Goal: Task Accomplishment & Management: Manage account settings

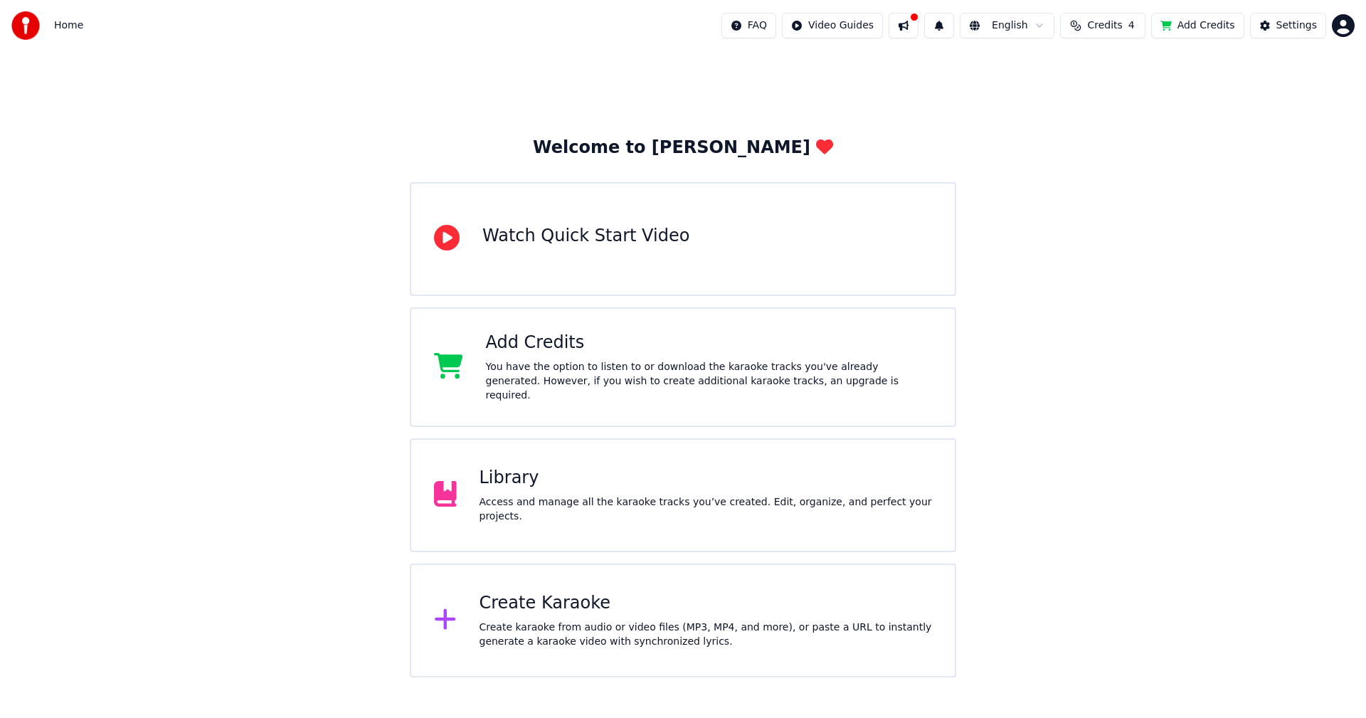
click at [1204, 26] on button "Add Credits" at bounding box center [1197, 26] width 93 height 26
click at [544, 457] on div "Library Access and manage all the karaoke tracks you’ve created. Edit, organize…" at bounding box center [683, 495] width 546 height 114
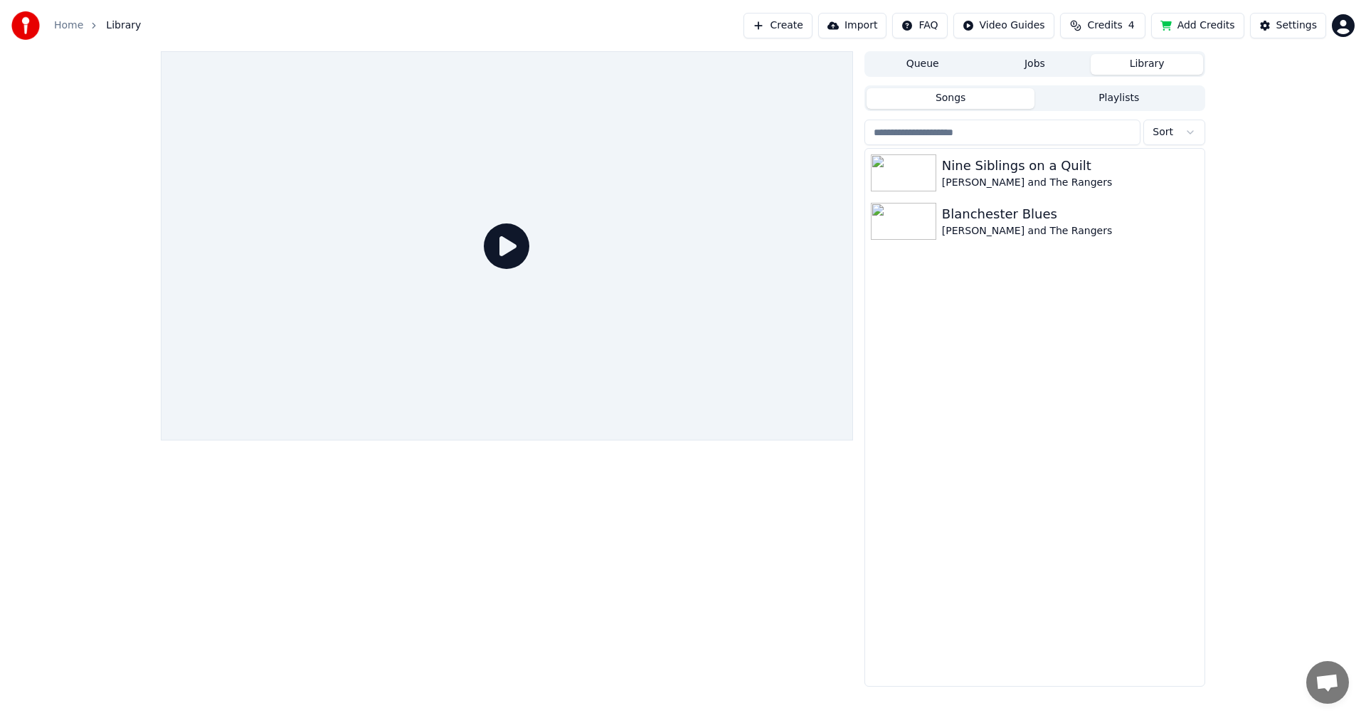
click at [804, 21] on button "Create" at bounding box center [777, 26] width 69 height 26
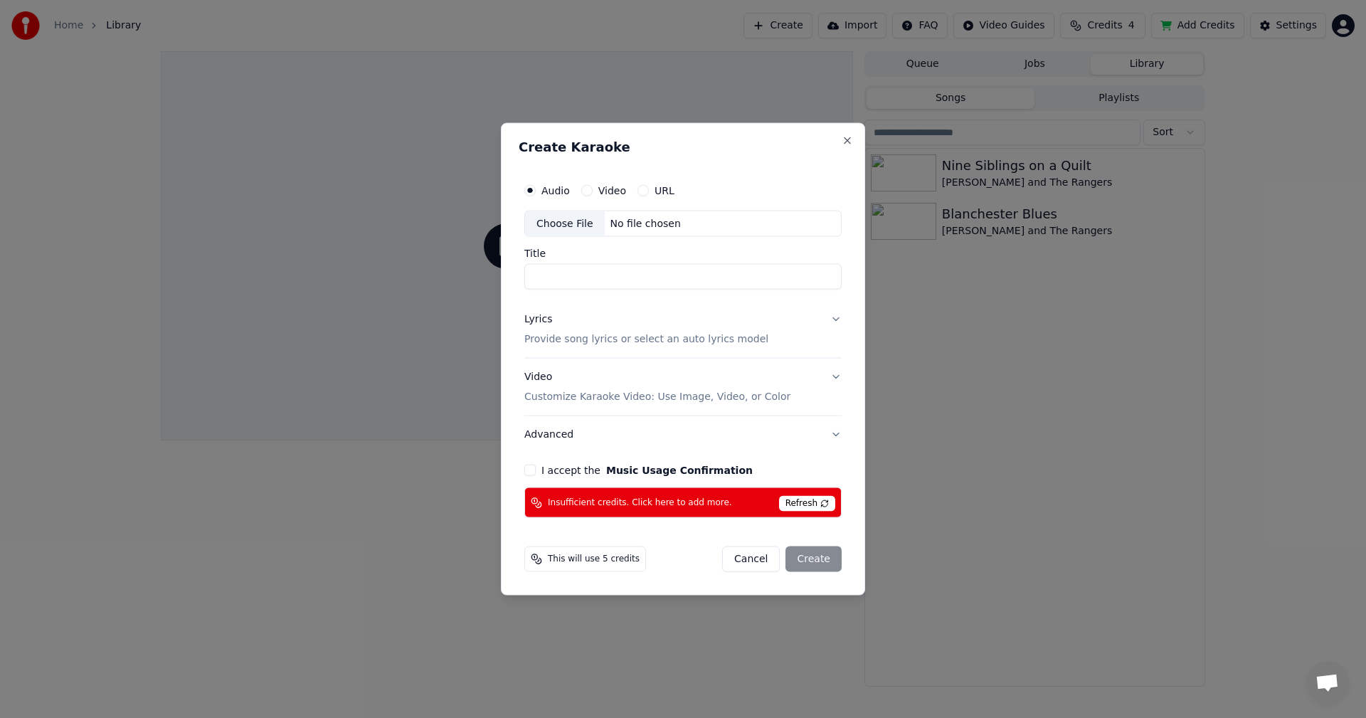
click at [588, 187] on button "Video" at bounding box center [586, 189] width 11 height 11
click at [640, 191] on button "URL" at bounding box center [642, 189] width 11 height 11
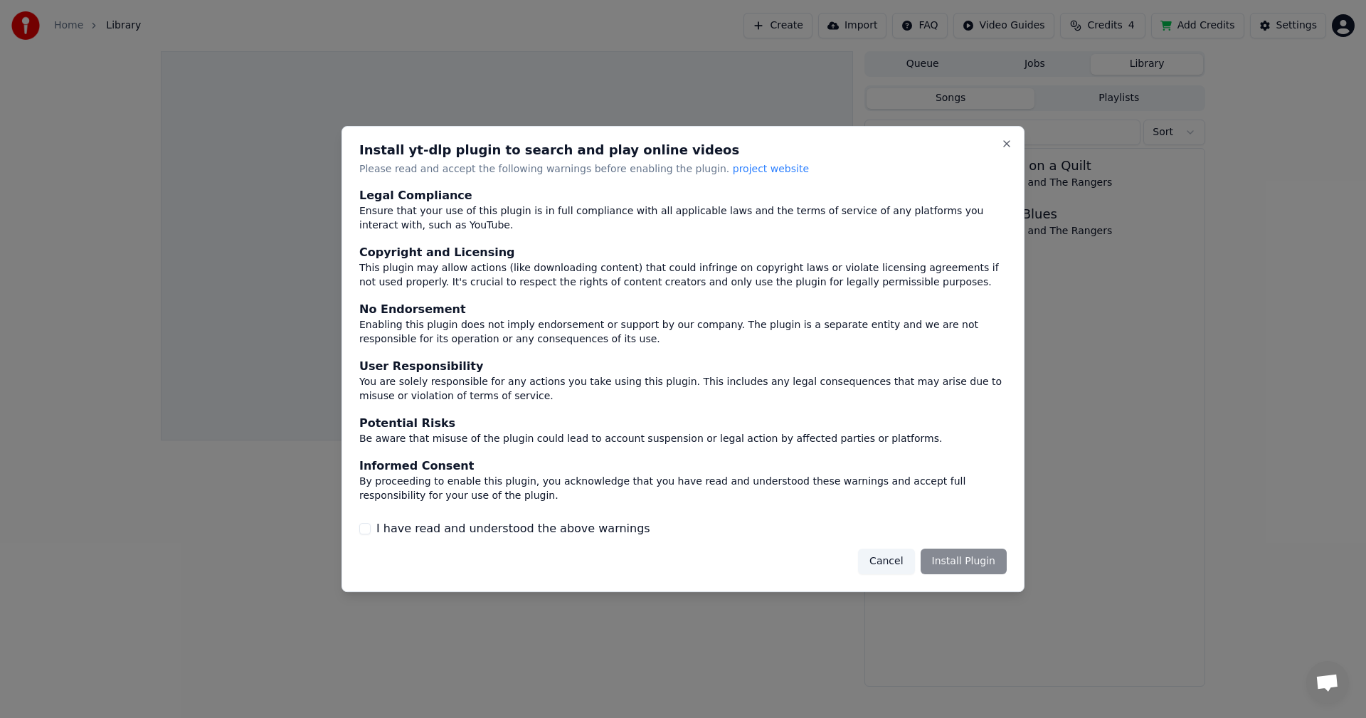
click at [371, 531] on div "I have read and understood the above warnings" at bounding box center [682, 528] width 647 height 17
click at [371, 524] on div "I have read and understood the above warnings" at bounding box center [682, 528] width 647 height 17
click at [368, 528] on button "I have read and understood the above warnings" at bounding box center [364, 528] width 11 height 11
click at [366, 531] on button "I have read and understood the above warnings" at bounding box center [364, 528] width 11 height 11
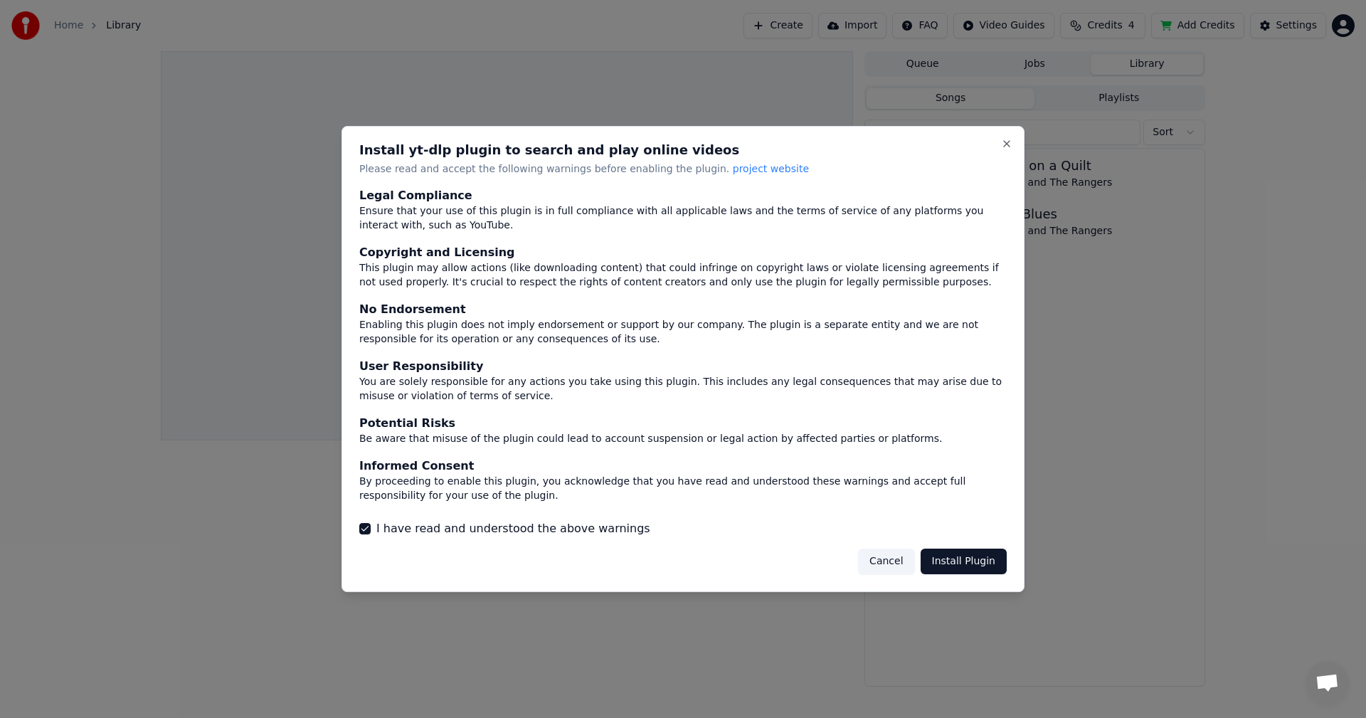
click at [958, 565] on button "Install Plugin" at bounding box center [963, 561] width 86 height 26
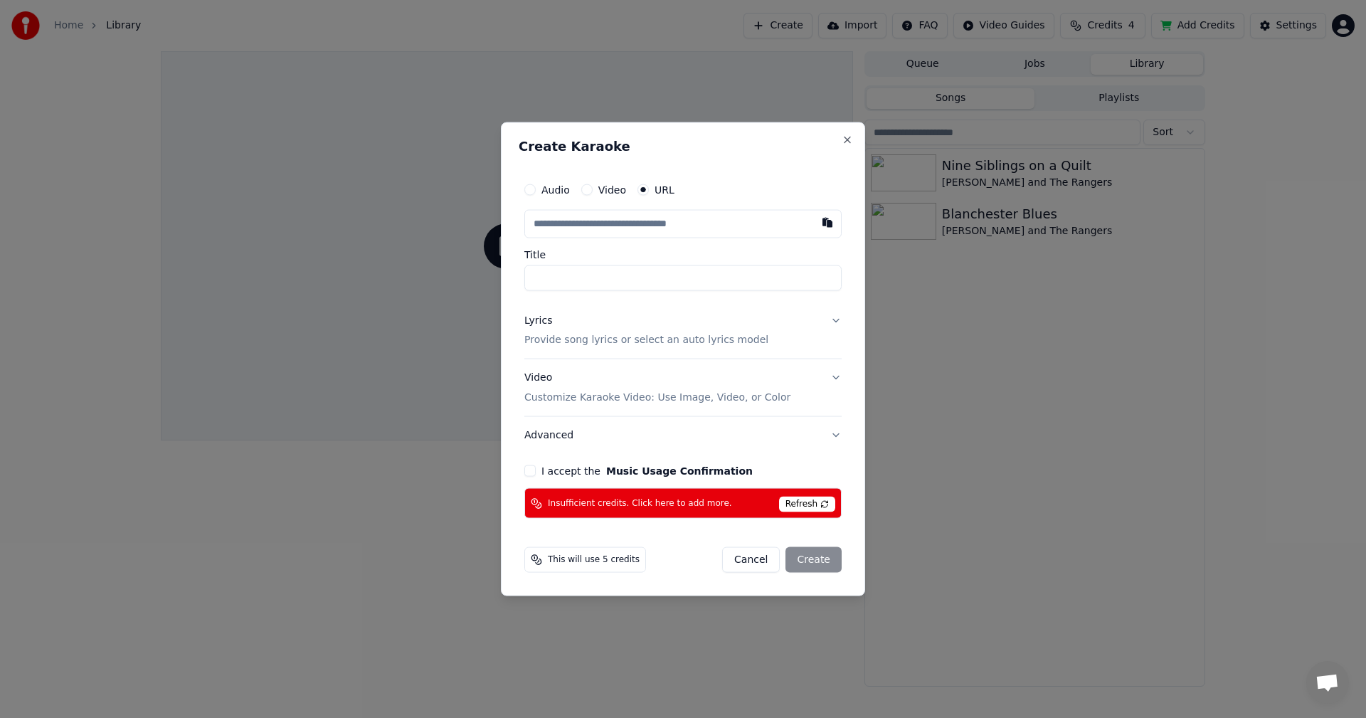
click at [794, 346] on button "Lyrics Provide song lyrics or select an auto lyrics model" at bounding box center [682, 330] width 317 height 57
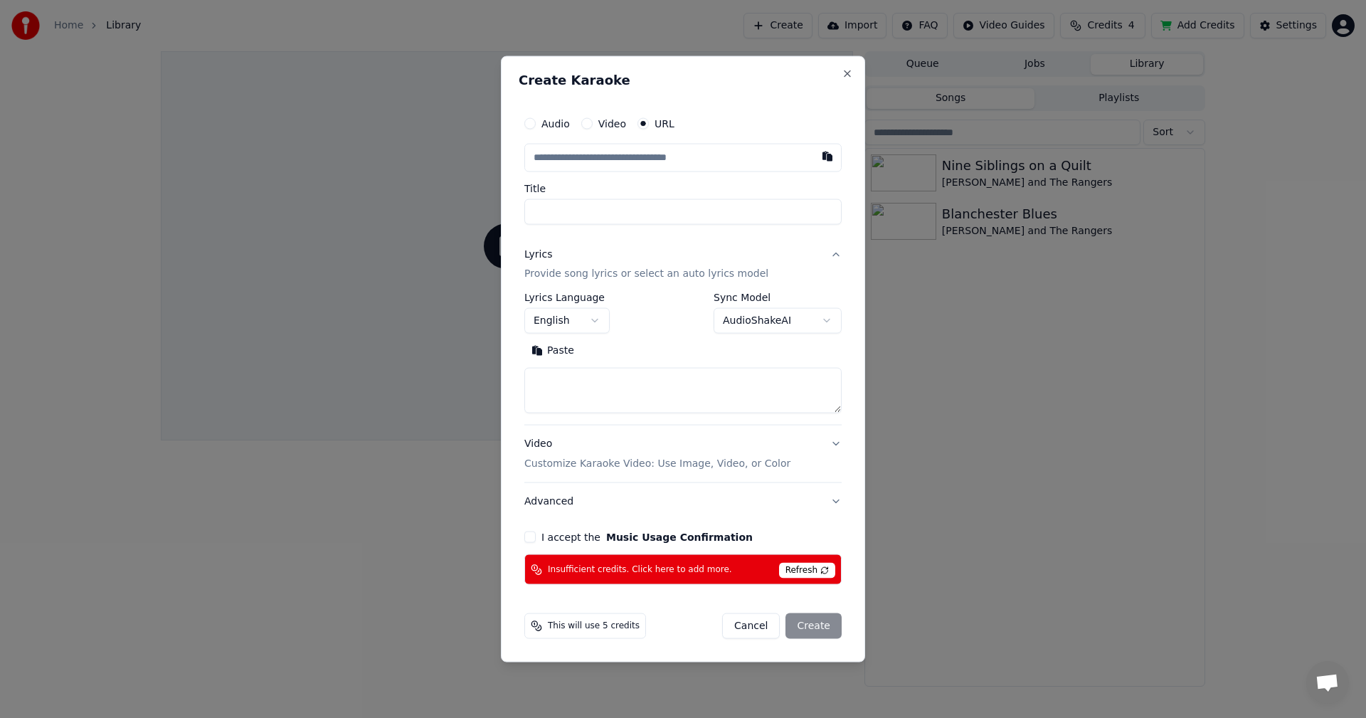
click at [823, 317] on body "**********" at bounding box center [683, 359] width 1366 height 718
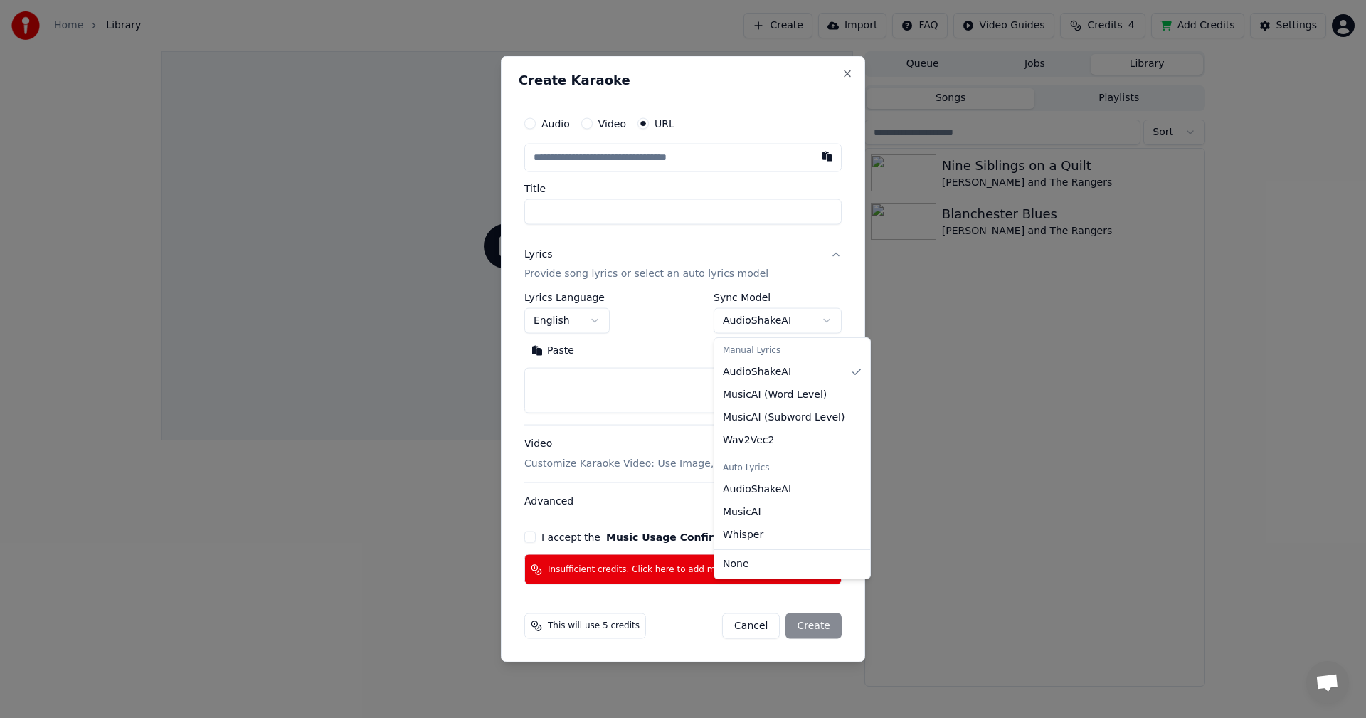
click at [823, 317] on body "**********" at bounding box center [683, 359] width 1366 height 718
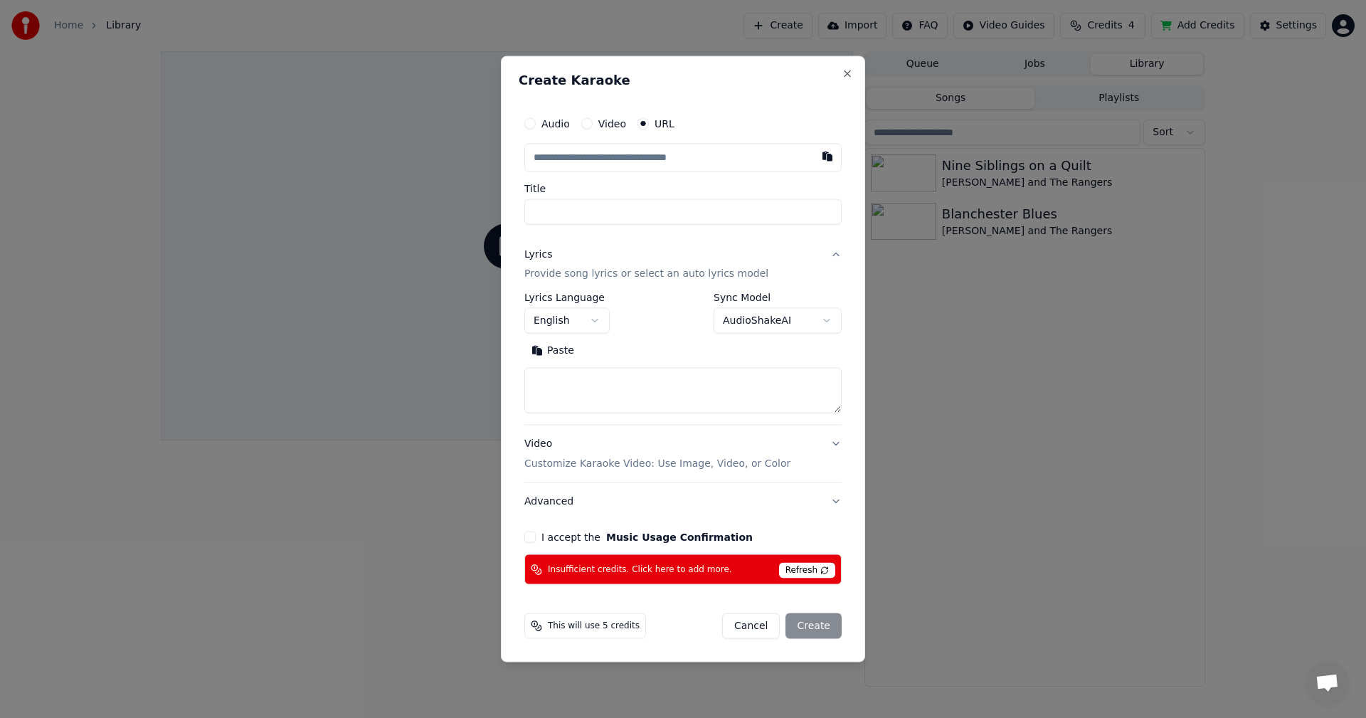
click at [594, 464] on p "Customize Karaoke Video: Use Image, Video, or Color" at bounding box center [657, 464] width 266 height 14
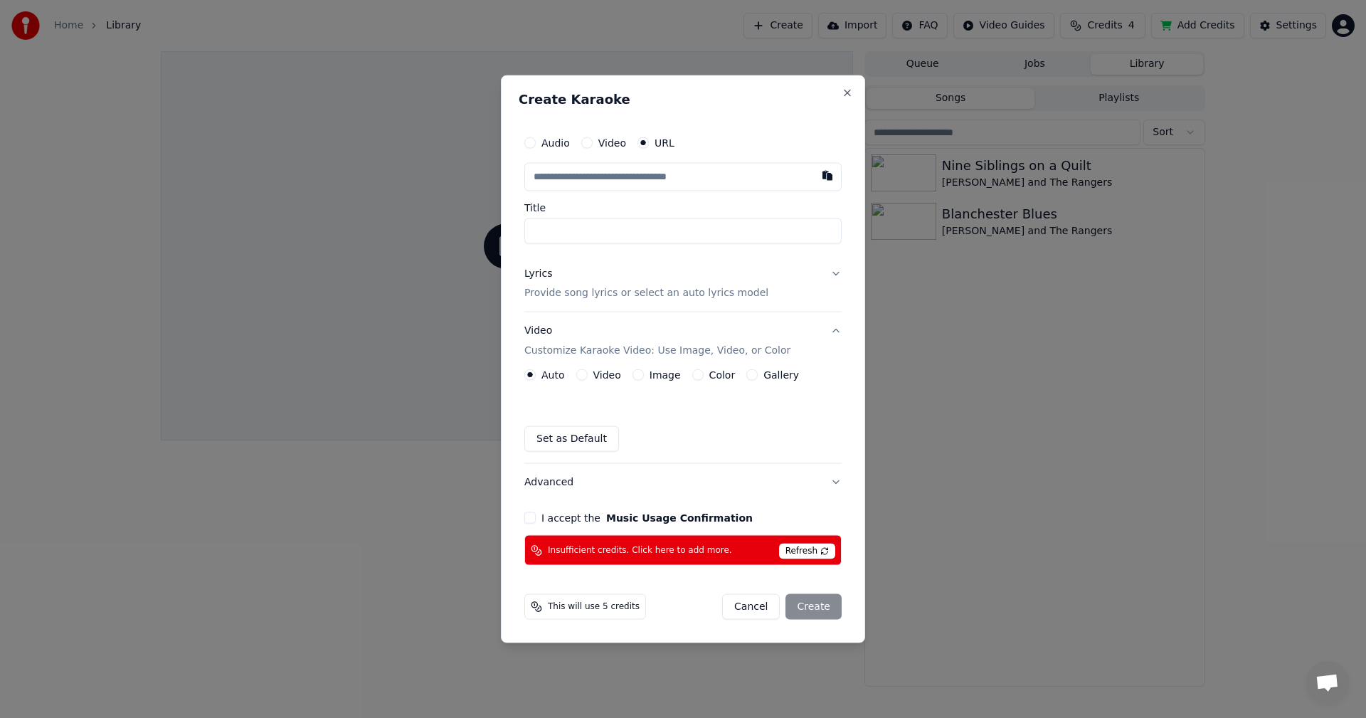
click at [576, 376] on button "Video" at bounding box center [581, 374] width 11 height 11
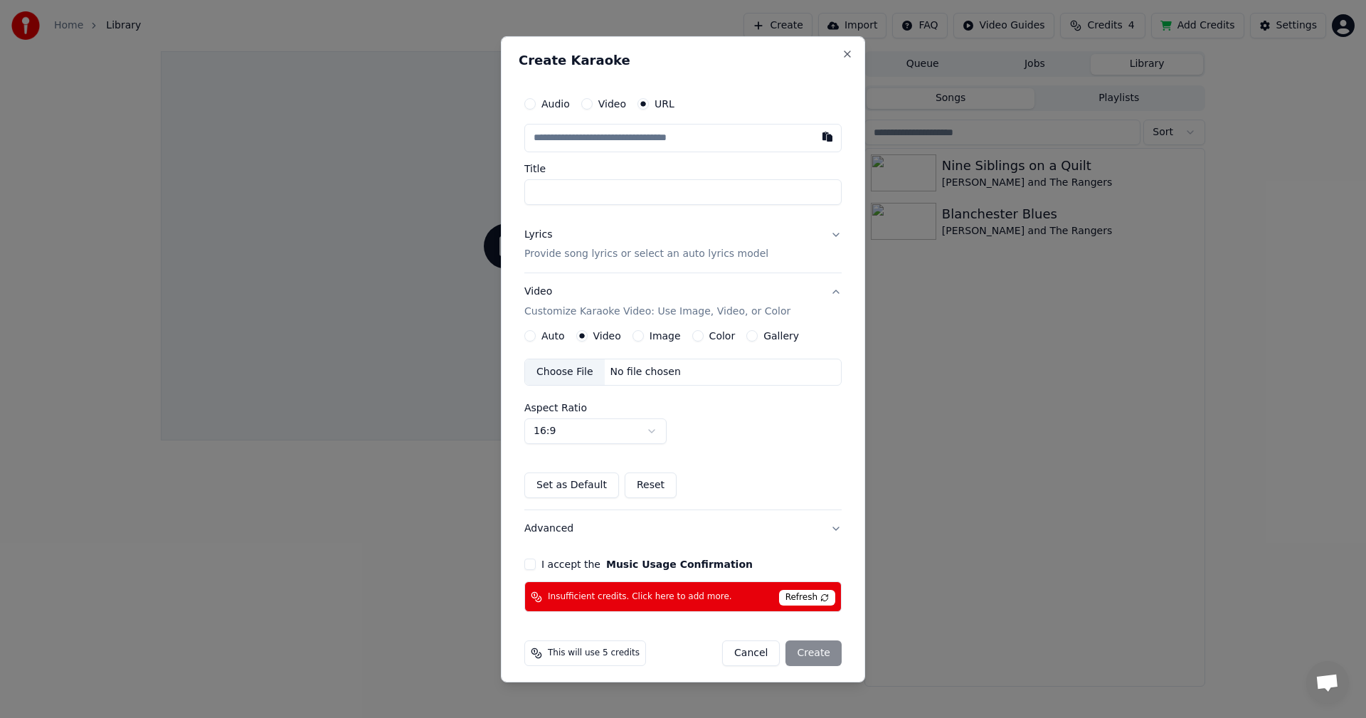
click at [747, 336] on button "Gallery" at bounding box center [751, 335] width 11 height 11
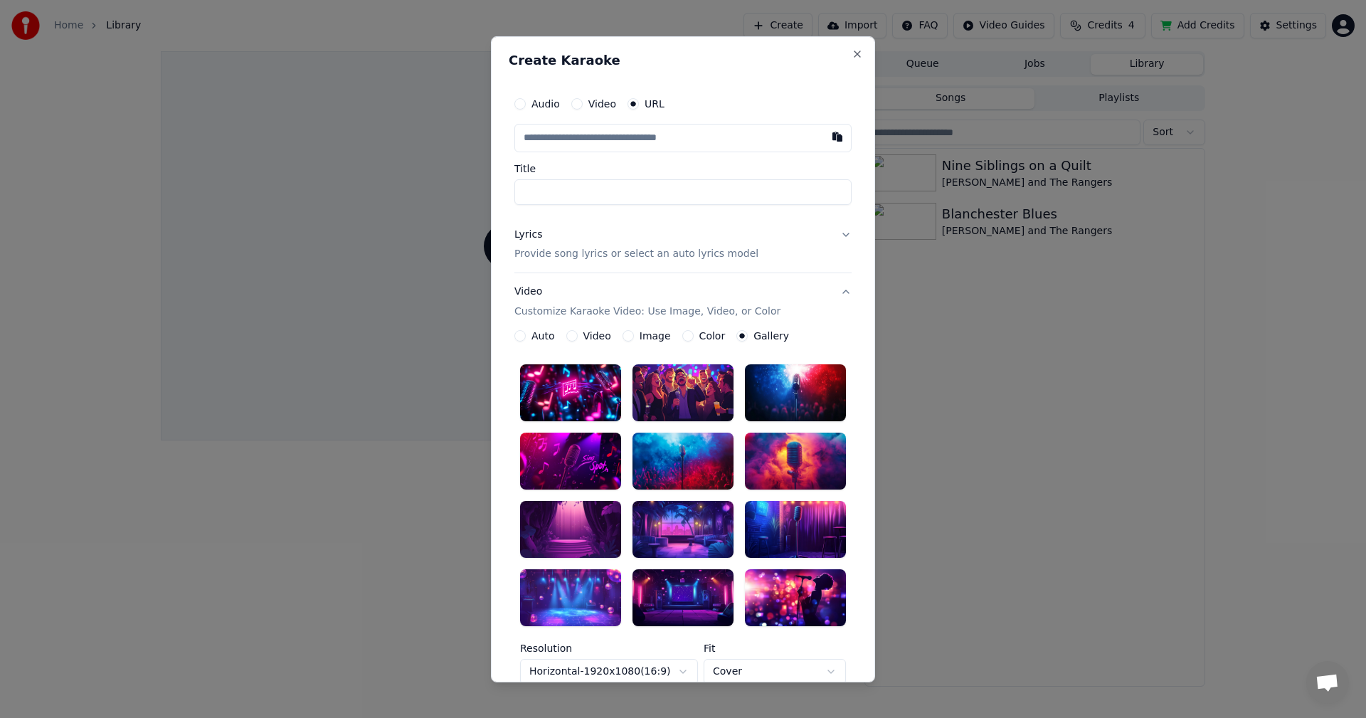
click at [682, 341] on button "Color" at bounding box center [687, 335] width 11 height 11
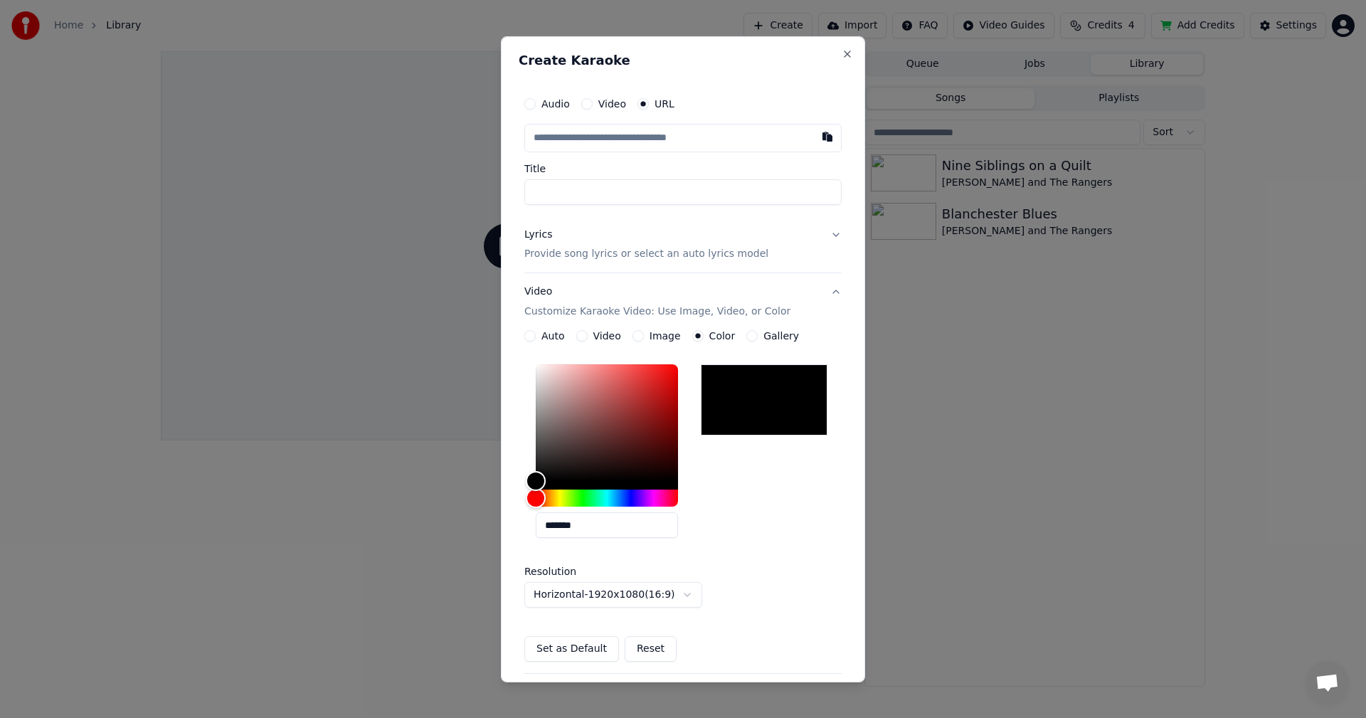
click at [632, 339] on button "Image" at bounding box center [637, 335] width 11 height 11
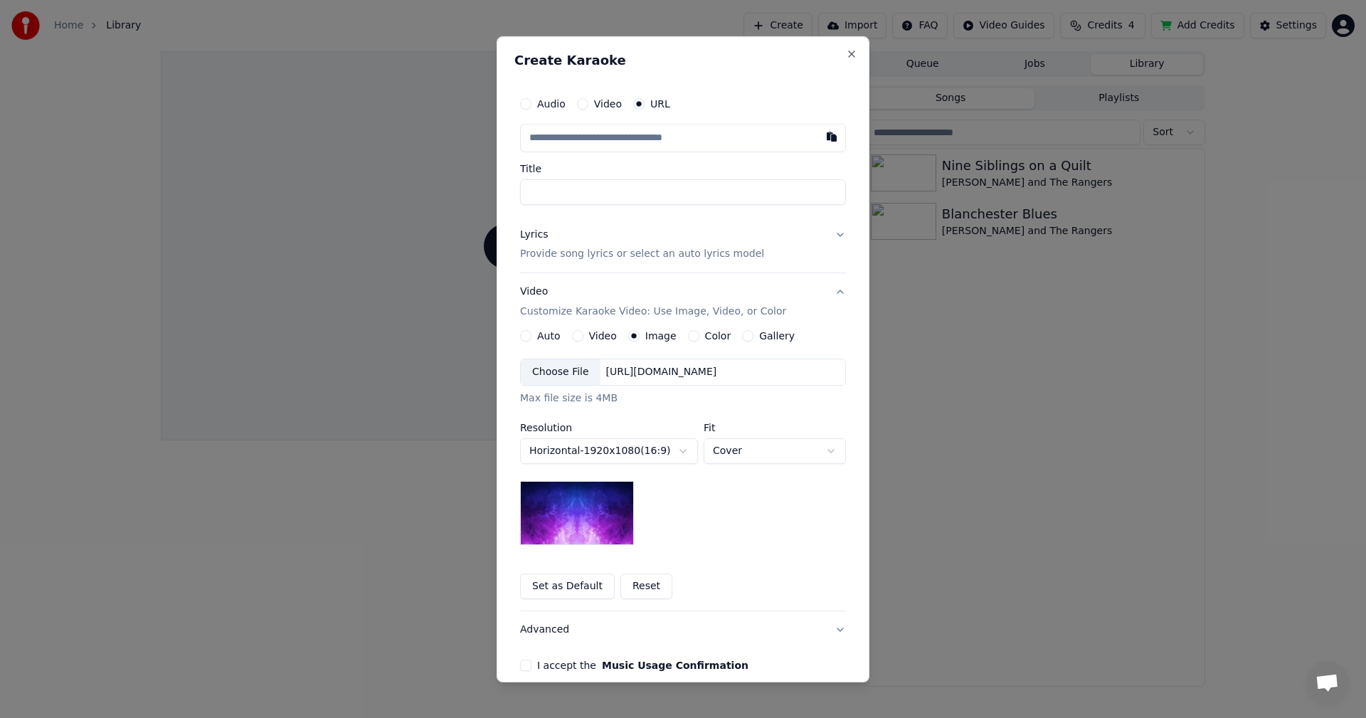
click at [573, 332] on button "Video" at bounding box center [577, 335] width 11 height 11
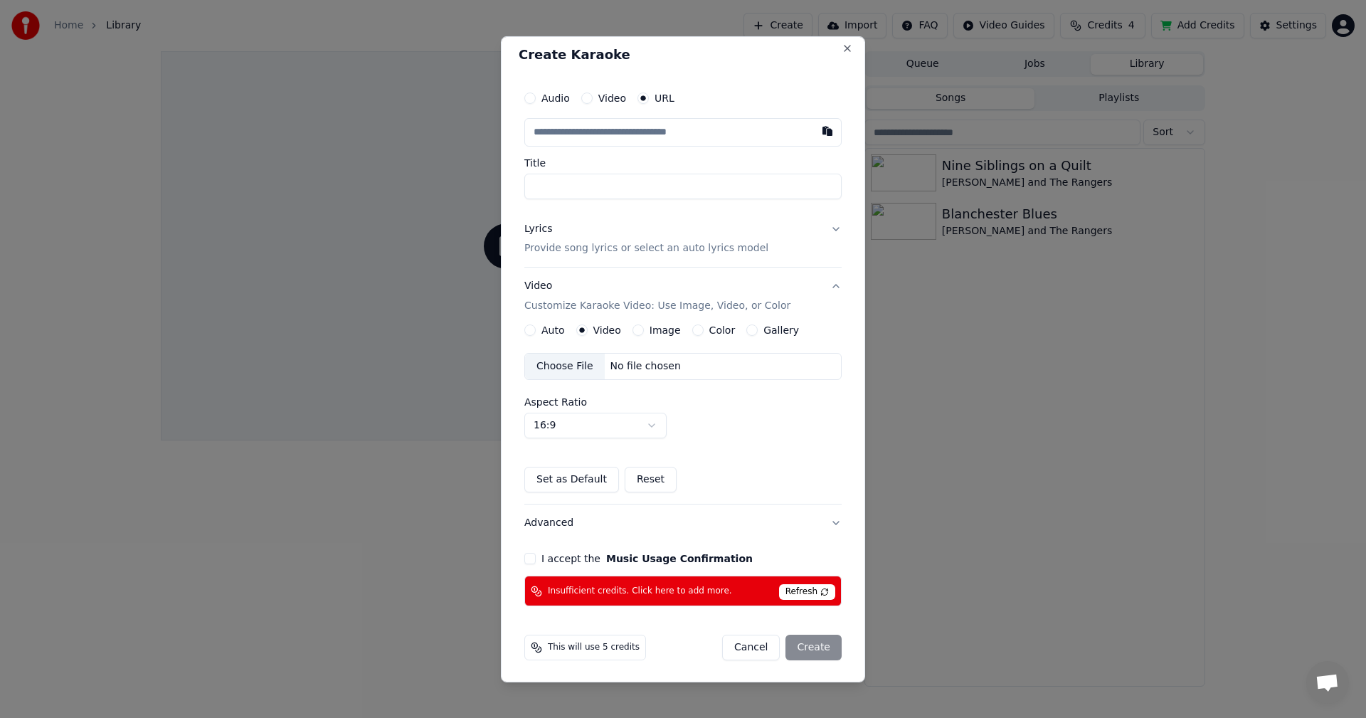
scroll to position [6, 0]
click at [531, 95] on button "Audio" at bounding box center [529, 96] width 11 height 11
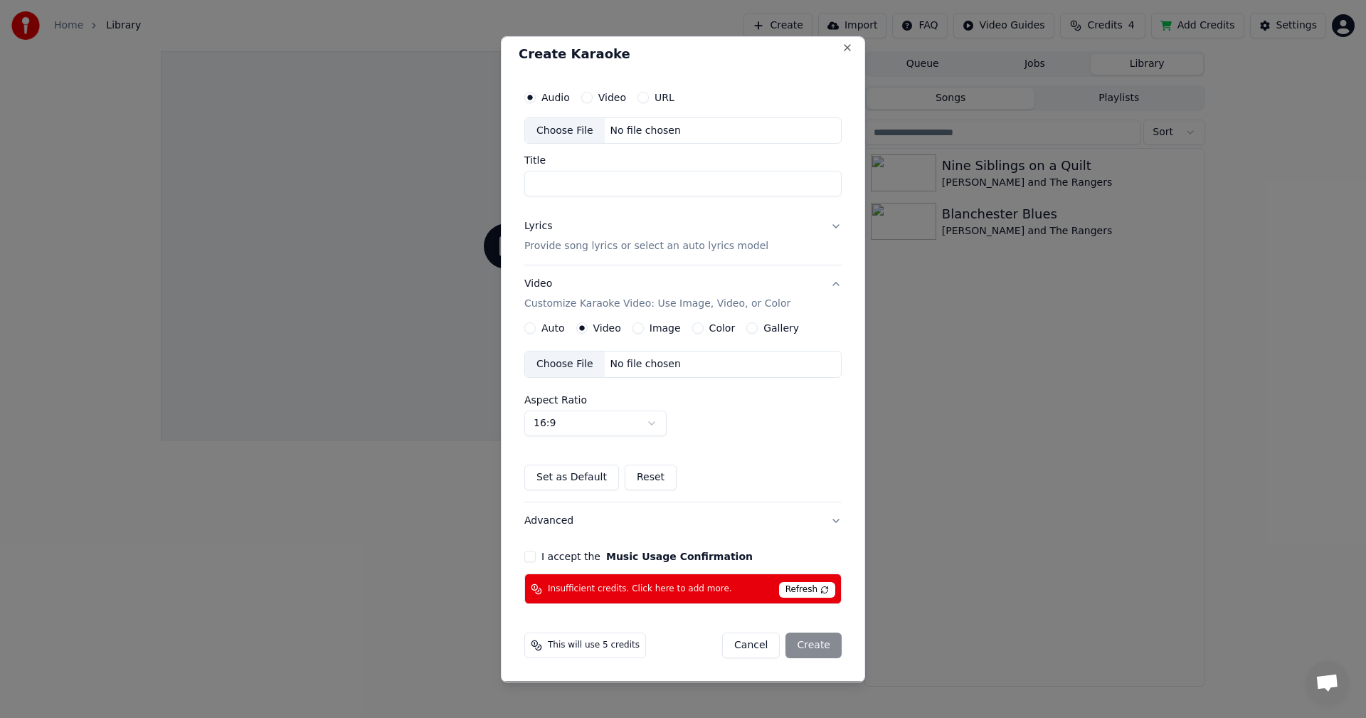
scroll to position [6, 0]
click at [841, 50] on button "Close" at bounding box center [846, 47] width 11 height 11
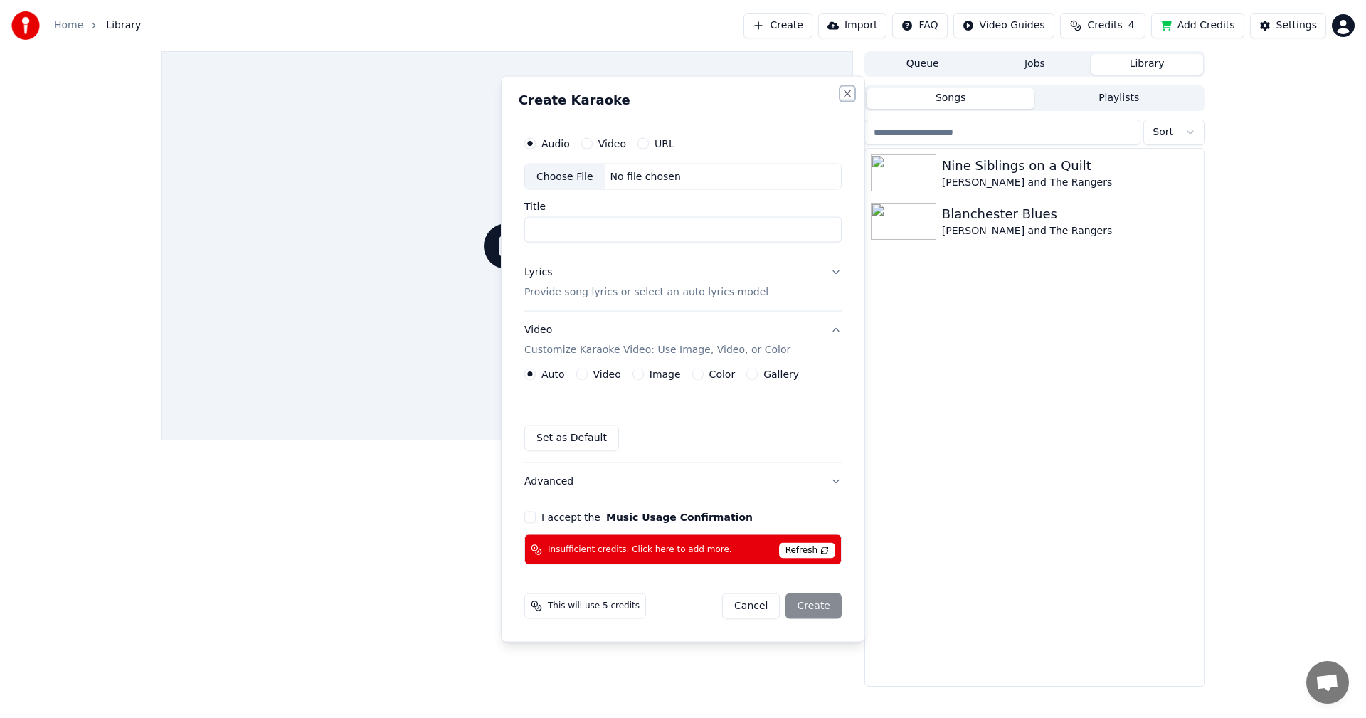
scroll to position [0, 0]
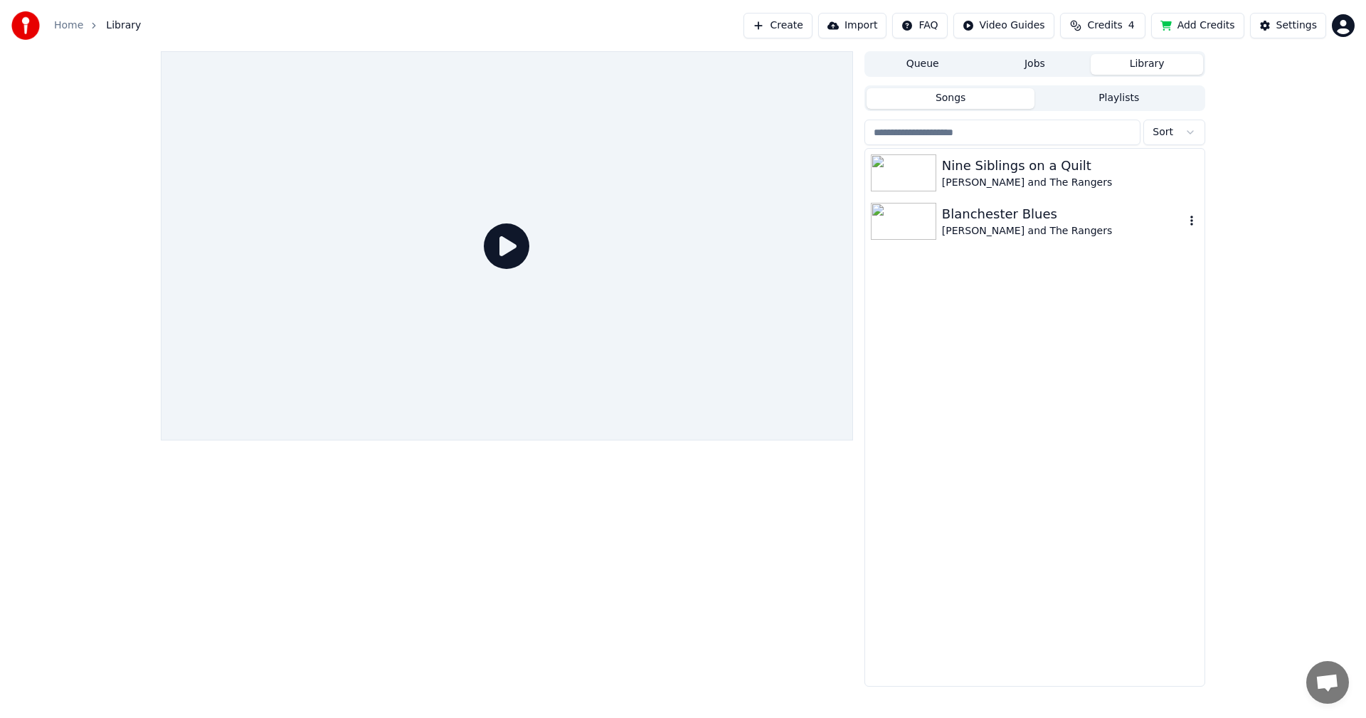
click at [1193, 221] on icon "button" at bounding box center [1191, 220] width 14 height 11
click at [1043, 229] on div "[PERSON_NAME] and The Rangers" at bounding box center [1063, 231] width 243 height 14
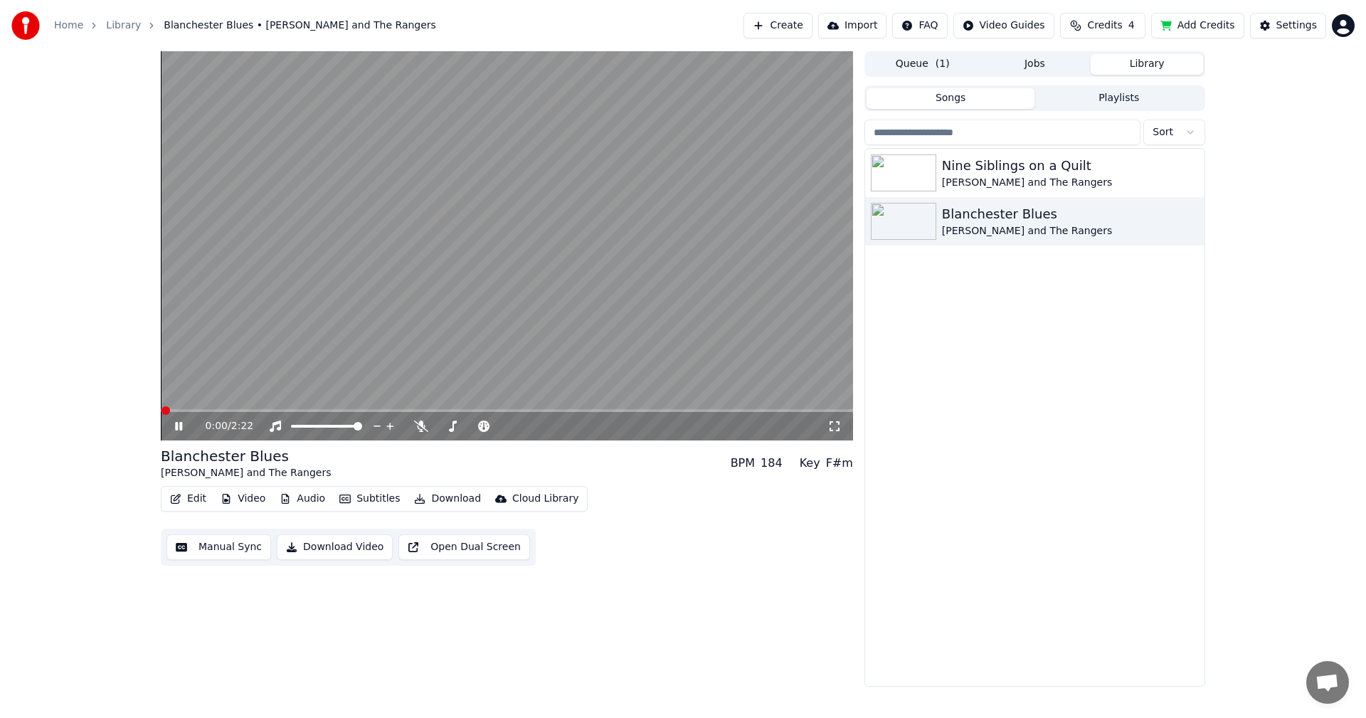
click at [184, 501] on button "Edit" at bounding box center [188, 499] width 48 height 20
click at [393, 469] on div "Blanchester Blues [PERSON_NAME] and The Rangers BPM 184 Key F#m" at bounding box center [507, 463] width 692 height 34
click at [183, 419] on div "0:02 / 2:22" at bounding box center [506, 426] width 681 height 14
click at [179, 425] on icon at bounding box center [188, 425] width 33 height 11
click at [192, 494] on button "Edit" at bounding box center [188, 499] width 48 height 20
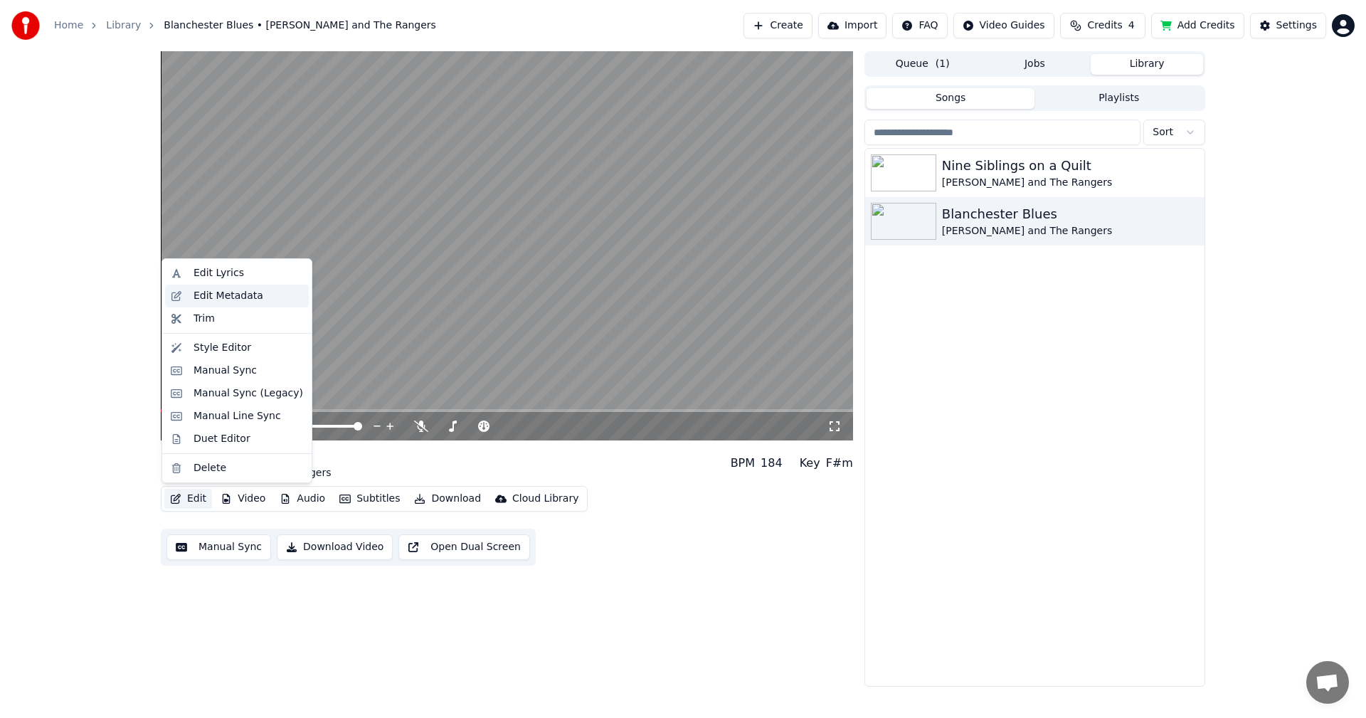
click at [248, 295] on div "Edit Metadata" at bounding box center [228, 296] width 70 height 14
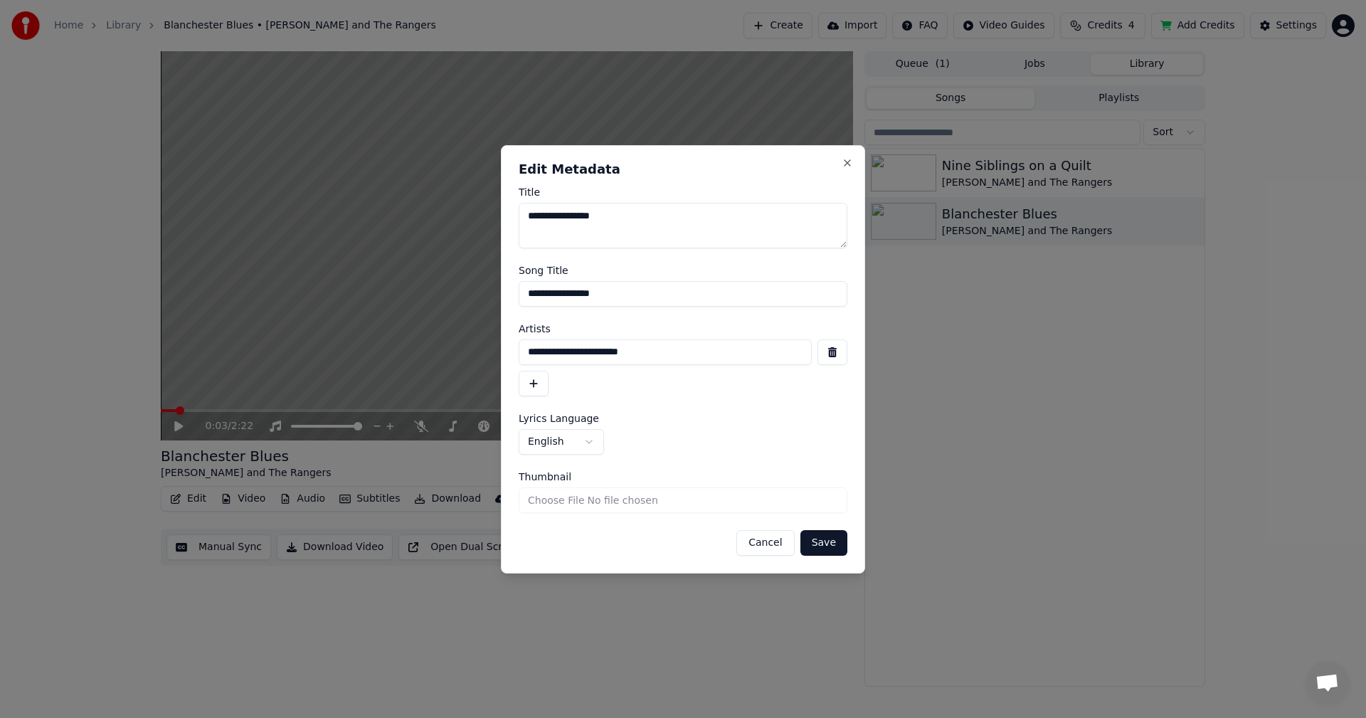
click at [600, 503] on input "Thumbnail" at bounding box center [683, 500] width 329 height 26
type input "**********"
click at [822, 539] on button "Save" at bounding box center [823, 543] width 47 height 26
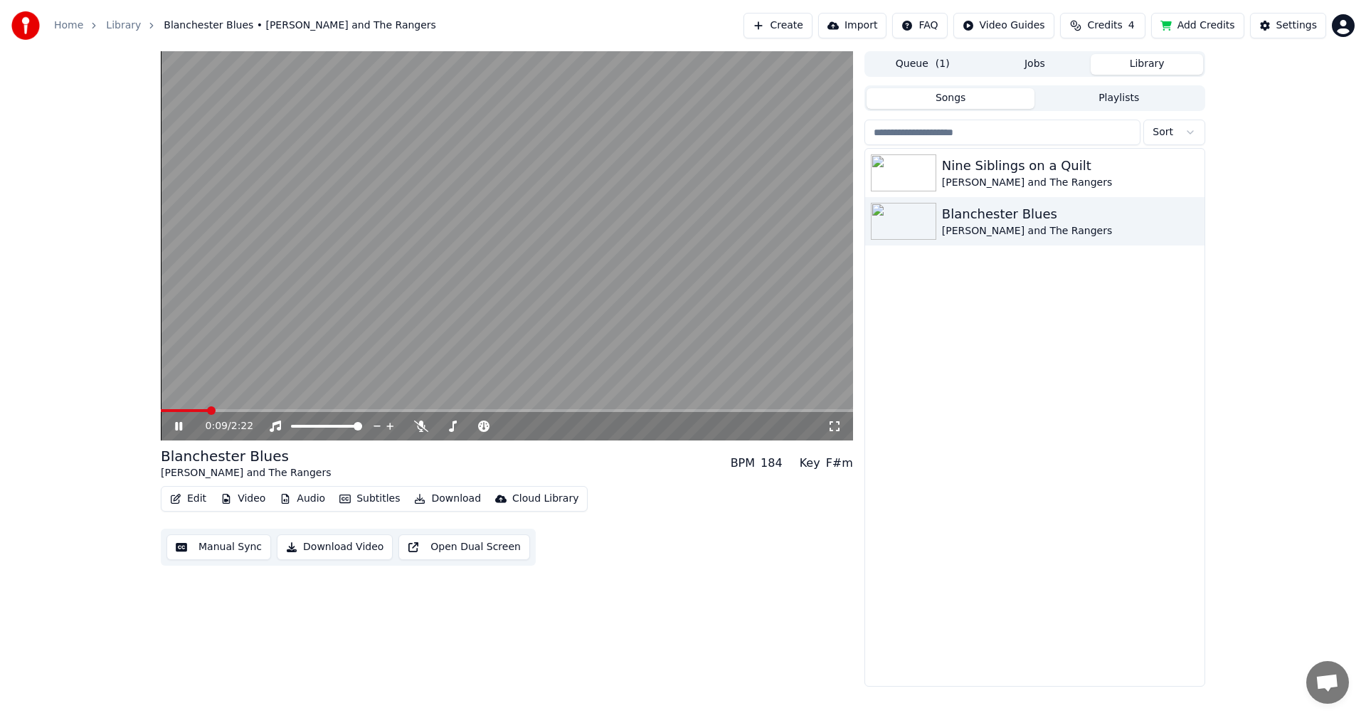
click at [1105, 21] on span "Credits" at bounding box center [1104, 25] width 35 height 14
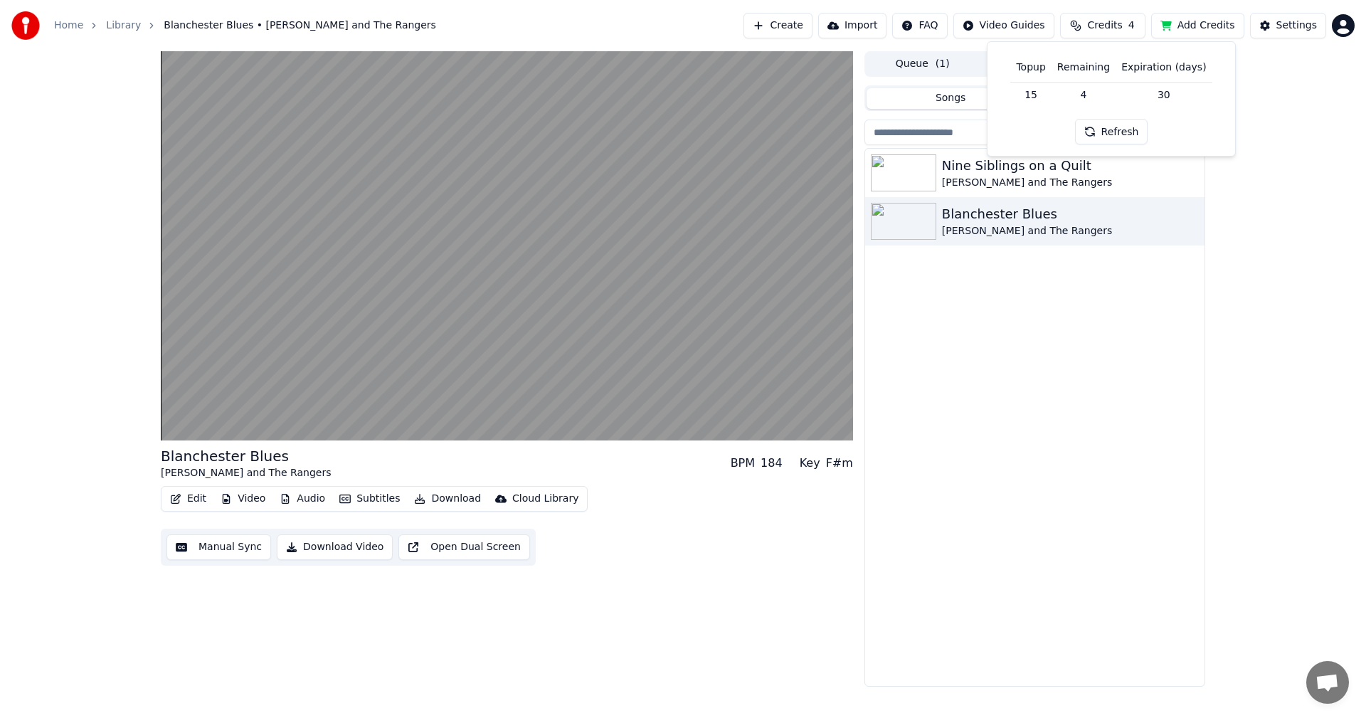
click at [695, 546] on div "Edit Video Audio Subtitles Download Cloud Library Manual Sync Download Video Op…" at bounding box center [507, 526] width 692 height 80
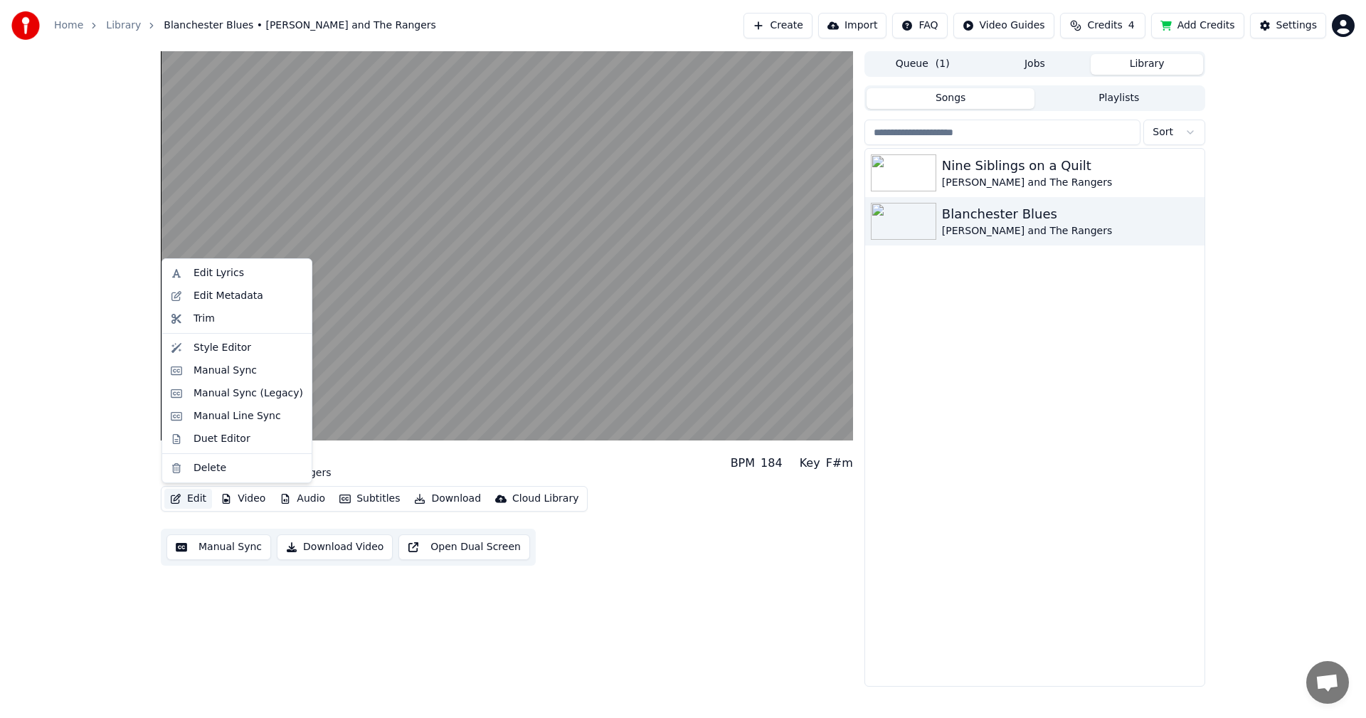
click at [186, 494] on button "Edit" at bounding box center [188, 499] width 48 height 20
click at [250, 297] on div "Edit Metadata" at bounding box center [228, 296] width 70 height 14
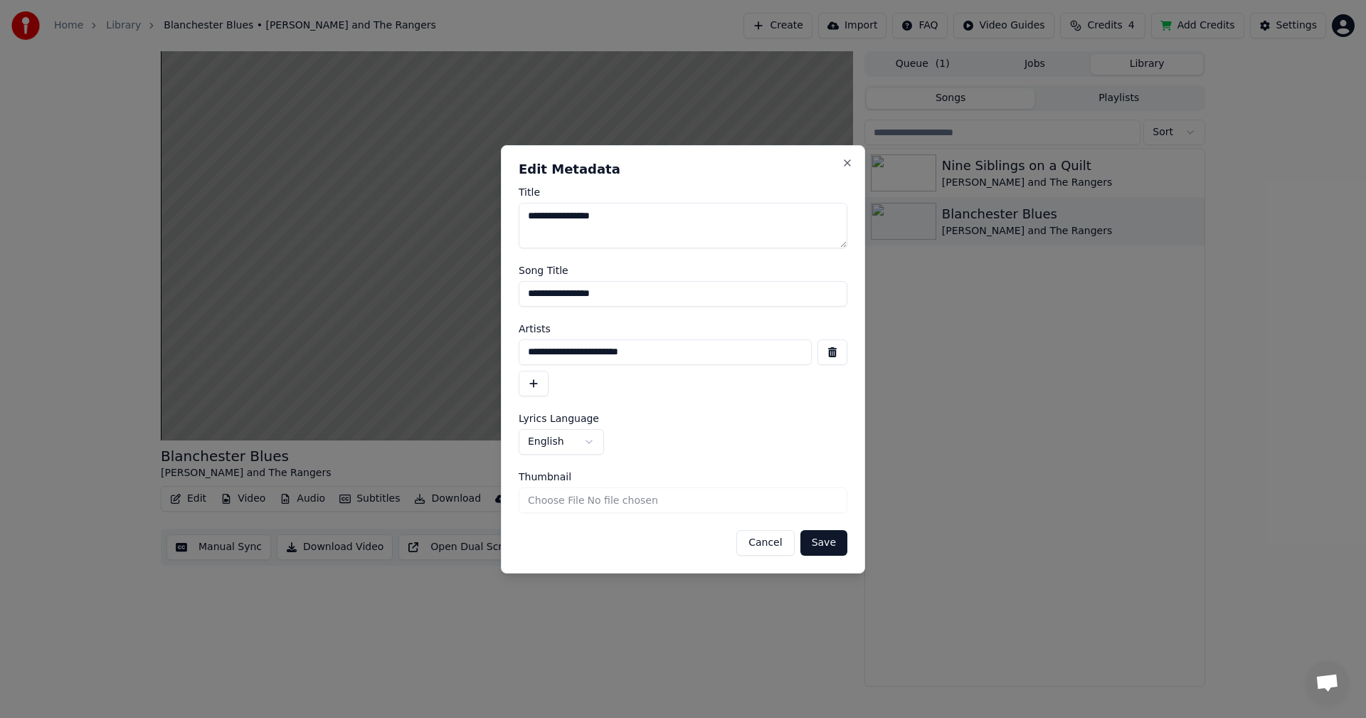
click at [627, 501] on input "Thumbnail" at bounding box center [683, 500] width 329 height 26
type input "**********"
click at [821, 538] on button "Save" at bounding box center [823, 543] width 47 height 26
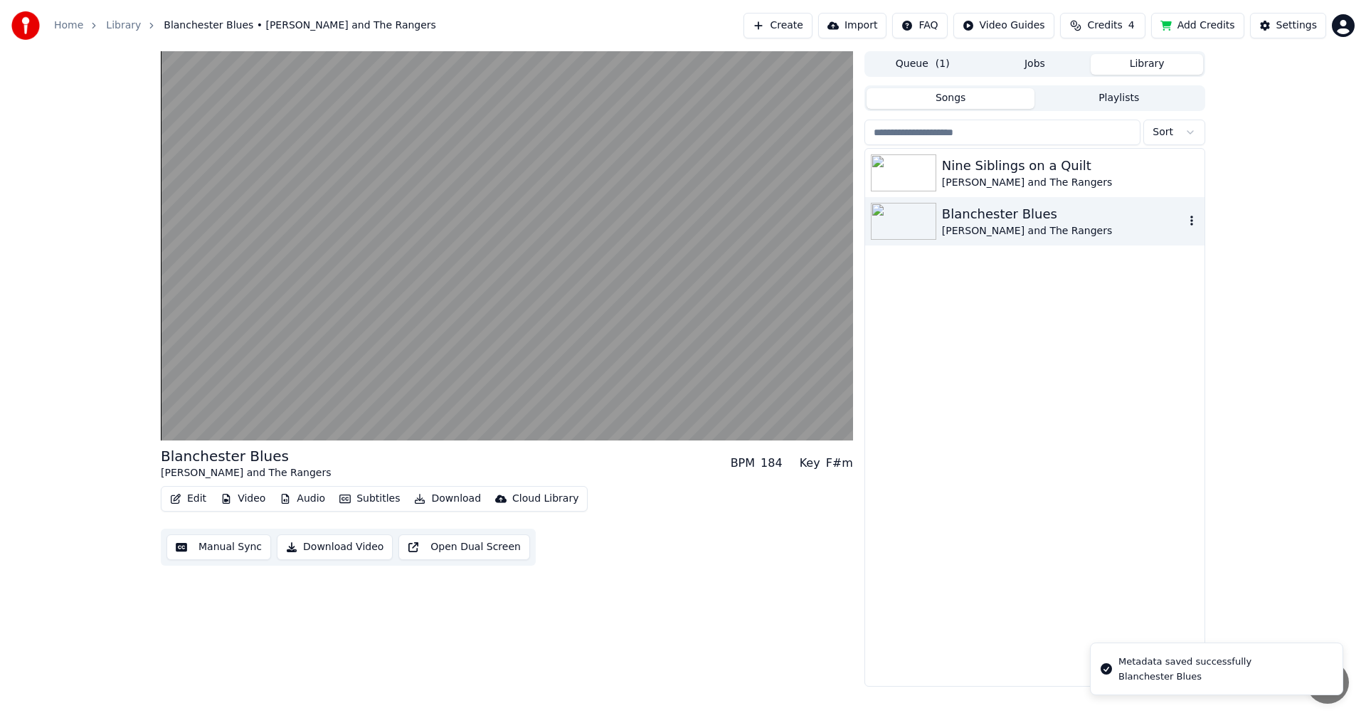
click at [908, 214] on img at bounding box center [903, 221] width 65 height 37
click at [905, 164] on img at bounding box center [903, 172] width 65 height 37
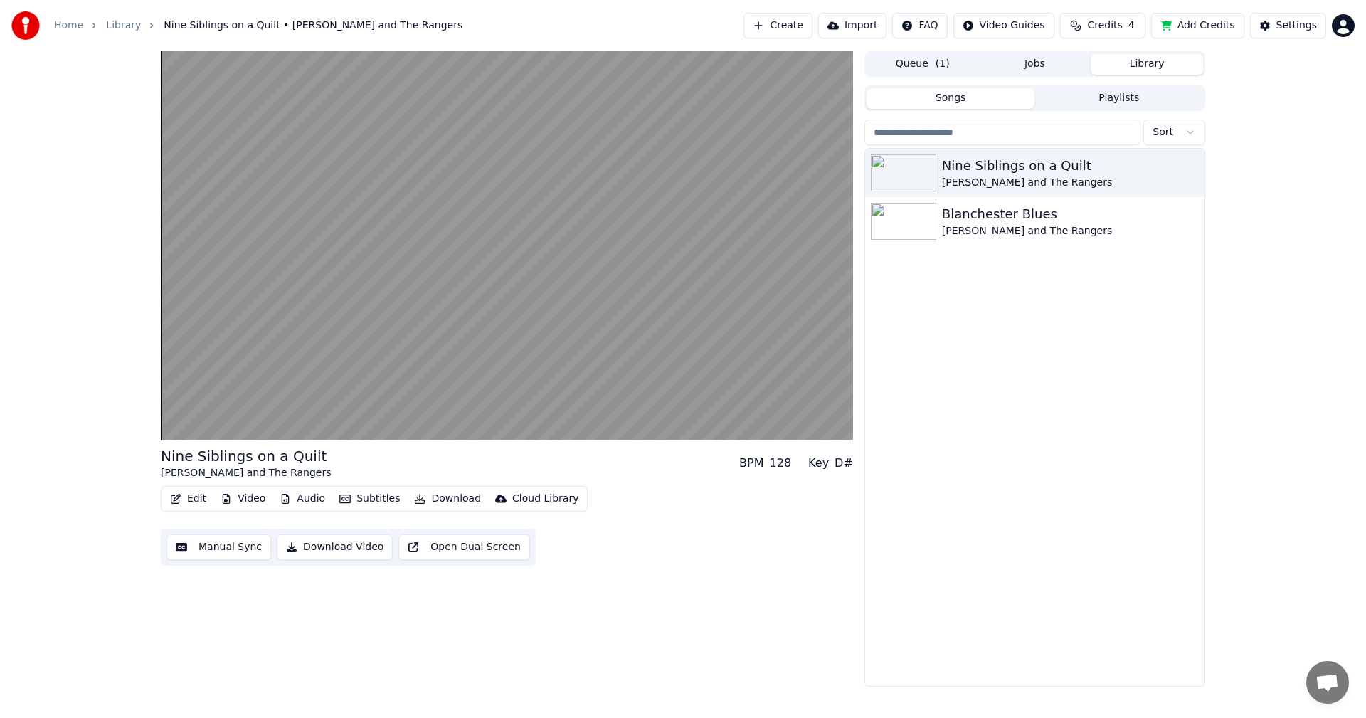
click at [882, 25] on button "Import" at bounding box center [852, 26] width 68 height 26
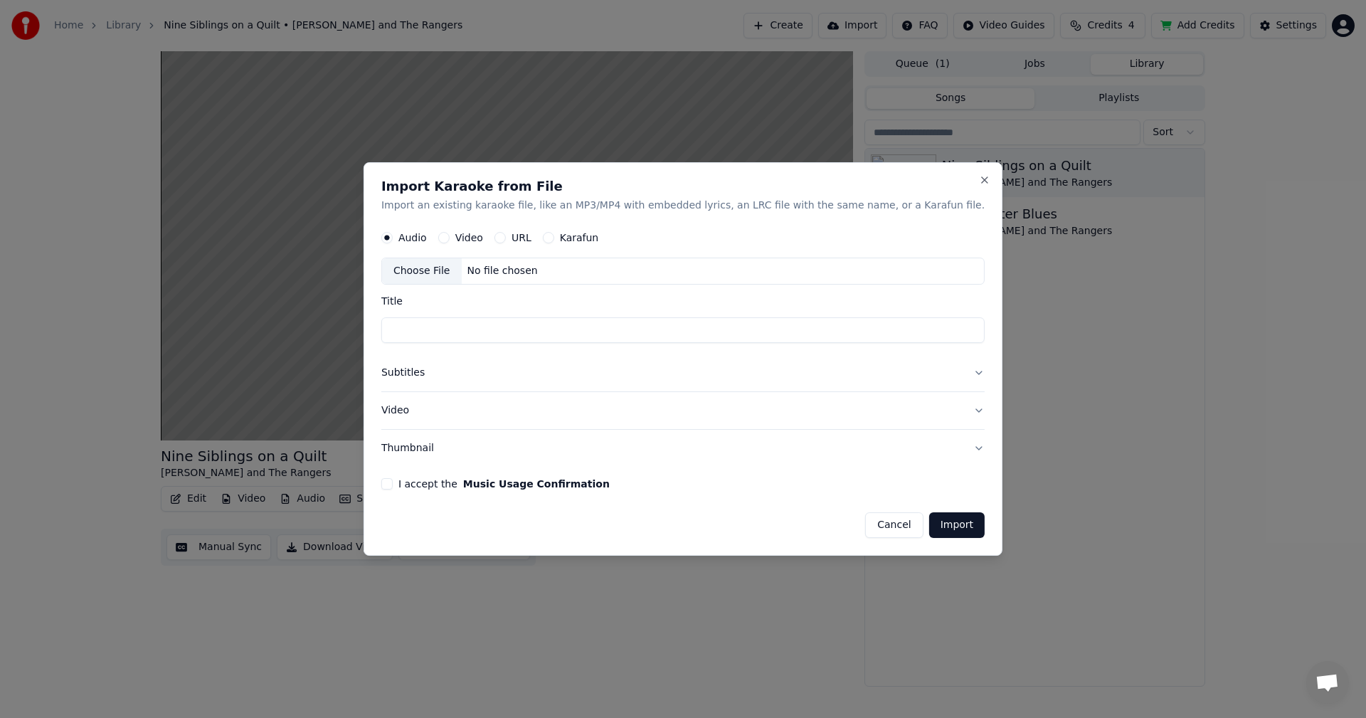
click at [865, 520] on button "Cancel" at bounding box center [894, 525] width 58 height 26
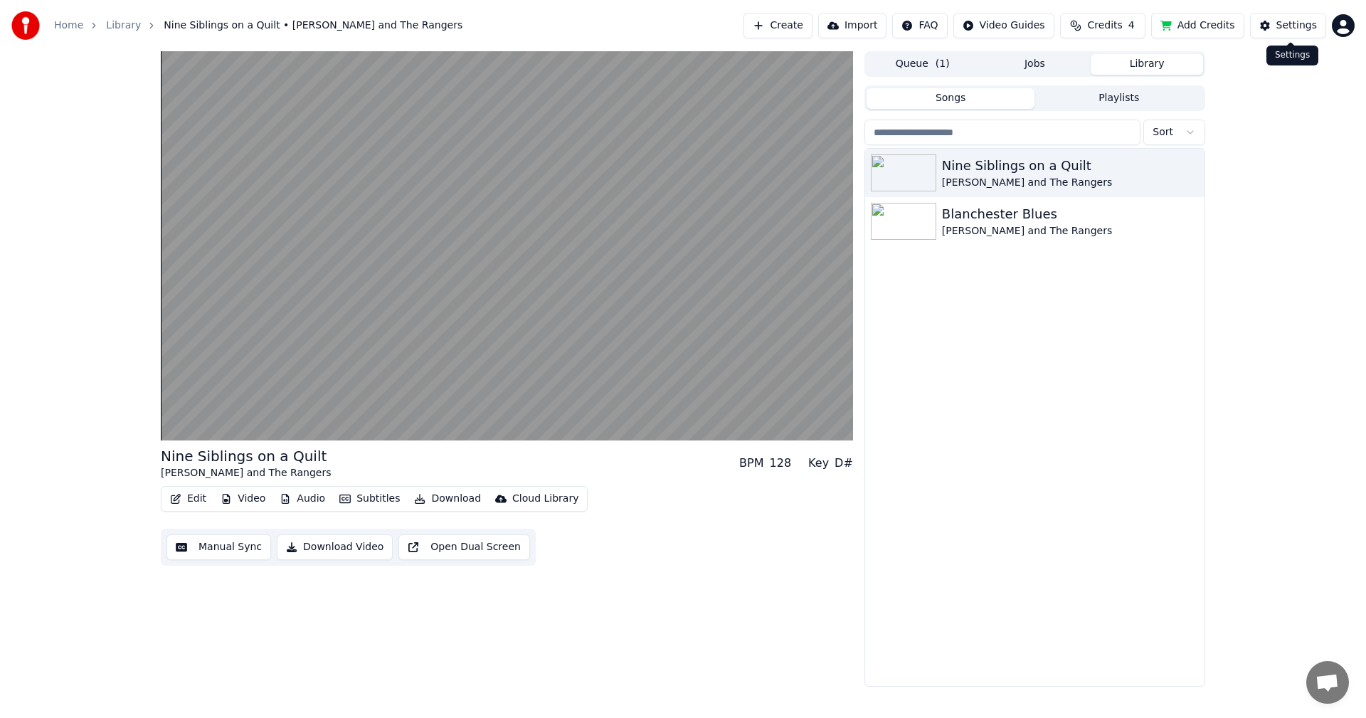
click at [1287, 25] on div "Settings" at bounding box center [1296, 25] width 41 height 14
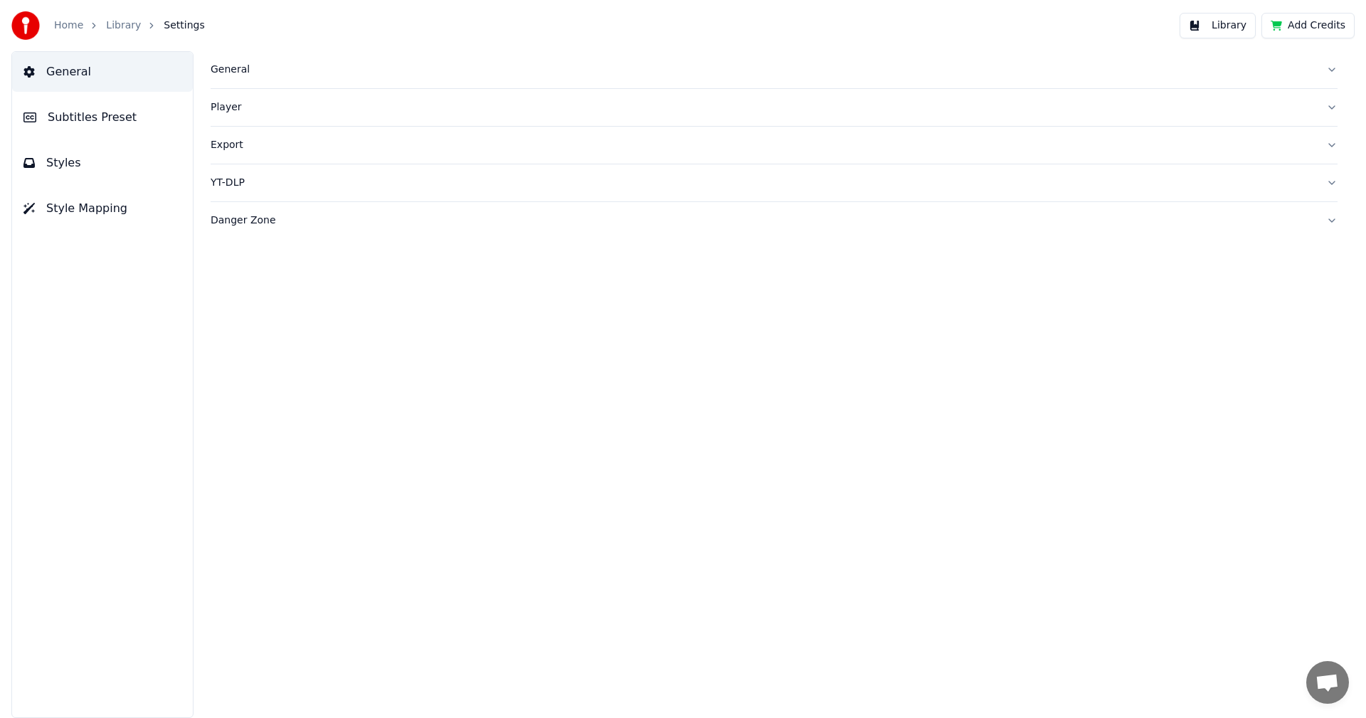
click at [33, 123] on button "Subtitles Preset" at bounding box center [102, 117] width 181 height 40
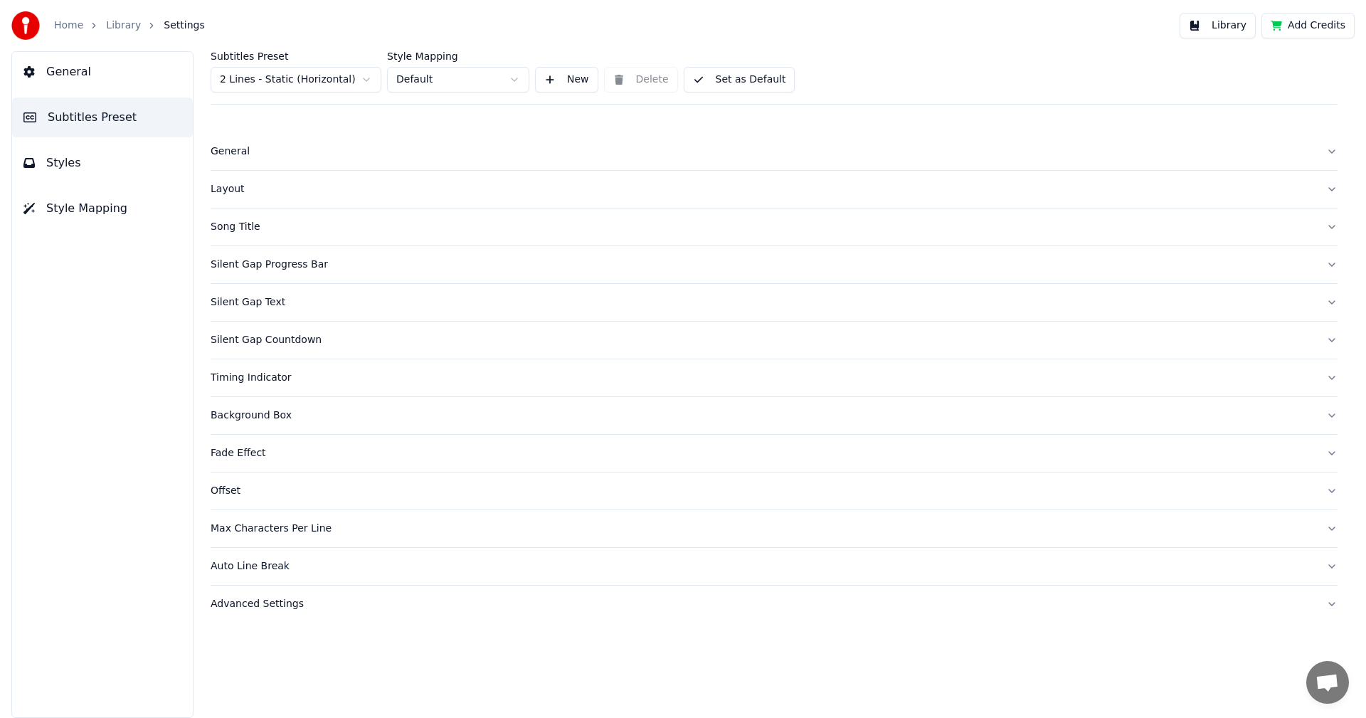
click at [1326, 14] on button "Add Credits" at bounding box center [1307, 26] width 93 height 26
